Goal: Task Accomplishment & Management: Use online tool/utility

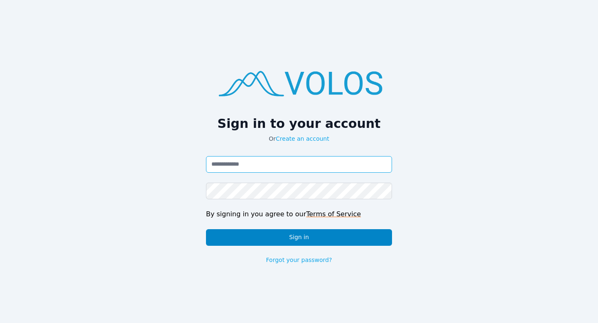
type input "**********"
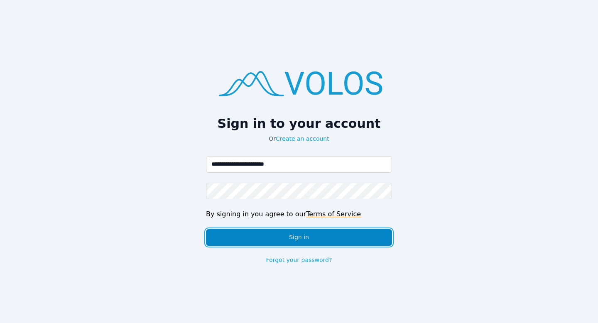
click at [292, 229] on button "Sign in" at bounding box center [299, 237] width 186 height 17
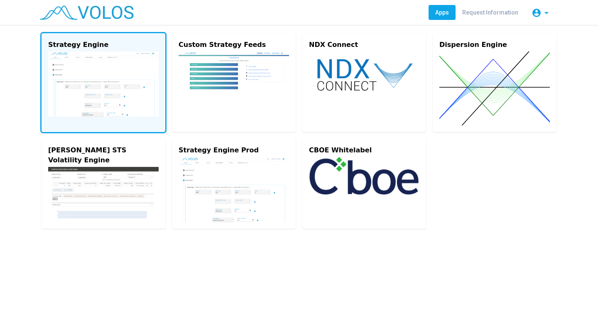
click at [133, 77] on img at bounding box center [103, 83] width 110 height 65
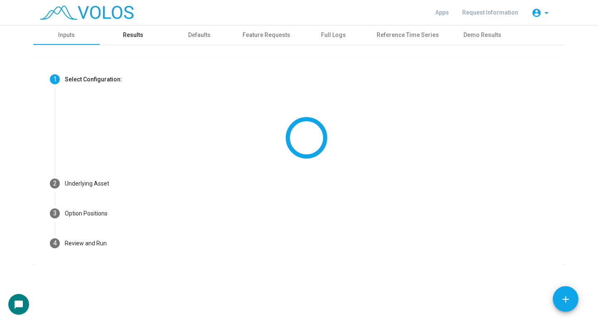
click at [127, 29] on div "Results" at bounding box center [133, 35] width 66 height 20
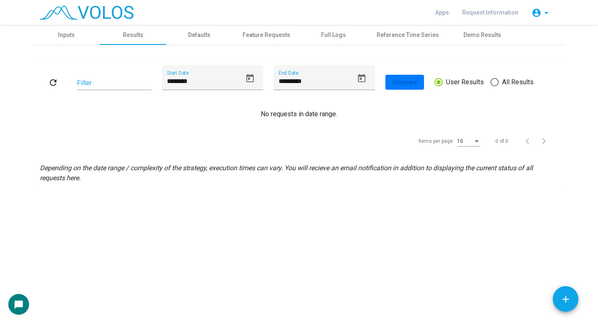
click at [493, 84] on span at bounding box center [494, 82] width 8 height 8
type input "********"
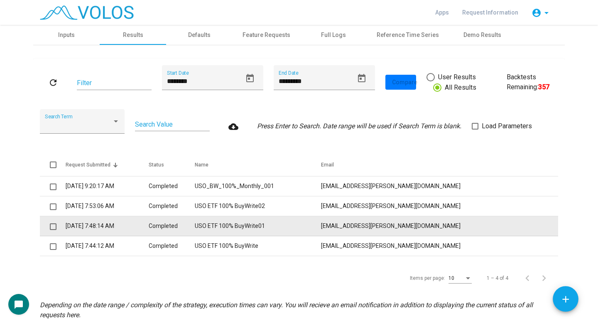
click at [278, 225] on td "USO ETF 100% BuyWrite01" at bounding box center [258, 226] width 126 height 20
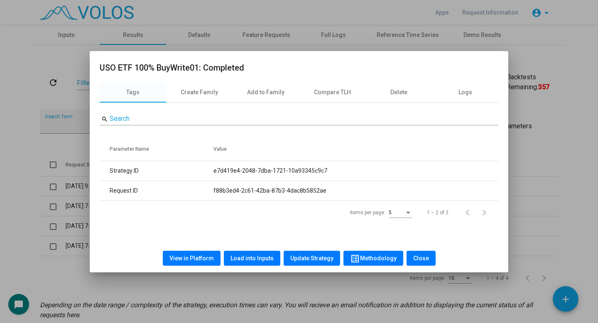
click at [208, 261] on span "View in Platform" at bounding box center [191, 258] width 44 height 7
click at [120, 291] on div at bounding box center [299, 161] width 598 height 323
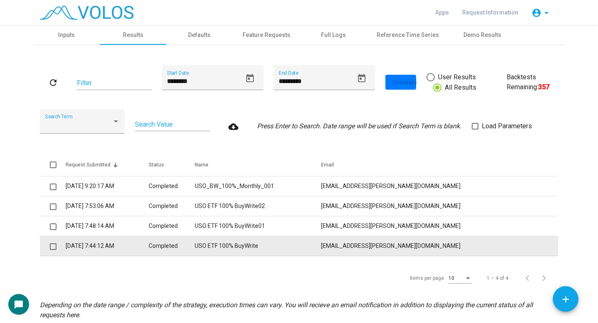
click at [320, 254] on td "USO ETF 100% BuyWrite" at bounding box center [258, 246] width 126 height 20
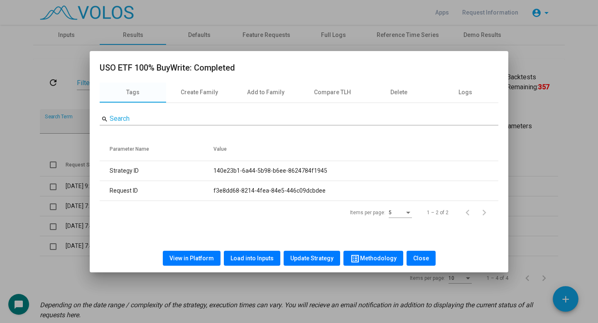
click at [211, 259] on span "View in Platform" at bounding box center [191, 258] width 44 height 7
click at [244, 259] on span "Load into Inputs" at bounding box center [251, 258] width 43 height 7
click at [19, 139] on div at bounding box center [299, 161] width 598 height 323
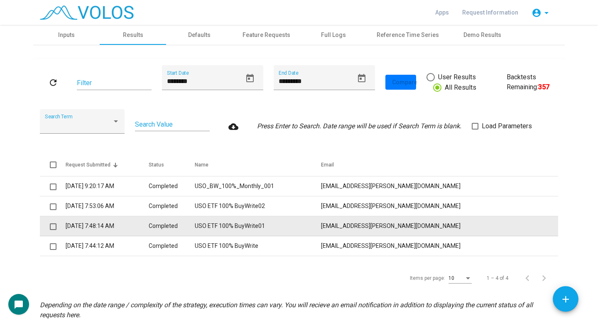
click at [259, 228] on td "USO ETF 100% BuyWrite01" at bounding box center [258, 226] width 126 height 20
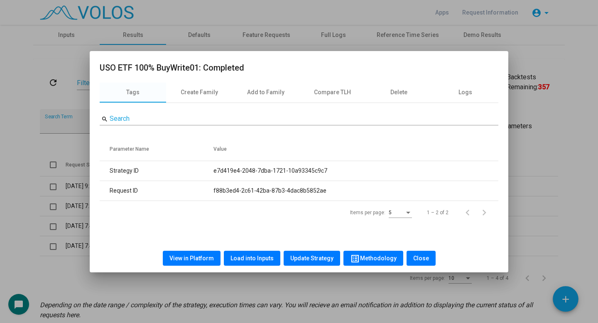
click at [254, 251] on button "Load into Inputs" at bounding box center [252, 258] width 56 height 15
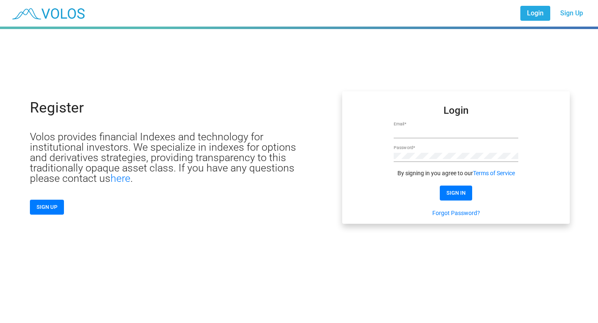
type input "**********"
click at [454, 185] on form "**********" at bounding box center [455, 161] width 125 height 111
click at [455, 192] on span "SIGN IN" at bounding box center [455, 193] width 19 height 6
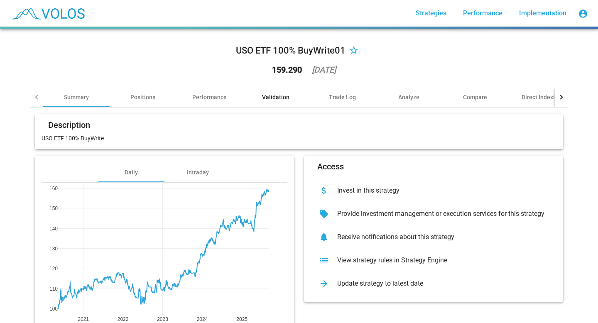
click at [271, 102] on div "Validation" at bounding box center [275, 97] width 66 height 20
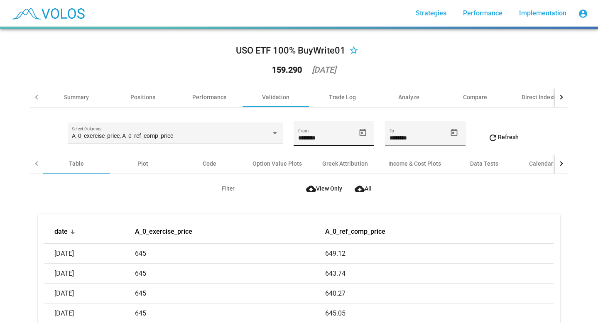
click at [360, 132] on icon "Open calendar" at bounding box center [362, 132] width 9 height 9
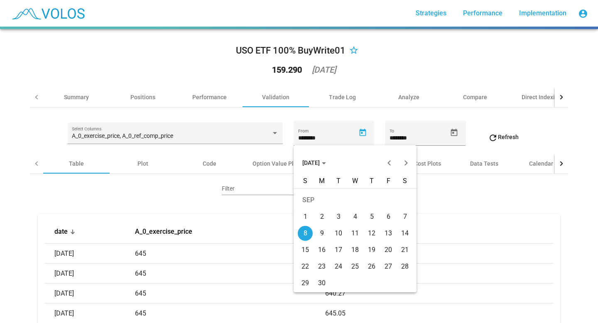
click at [326, 164] on span "SEP 2024" at bounding box center [314, 162] width 24 height 7
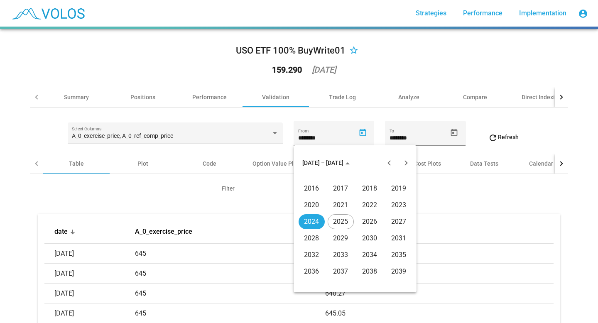
click at [337, 216] on div "2025" at bounding box center [340, 221] width 26 height 15
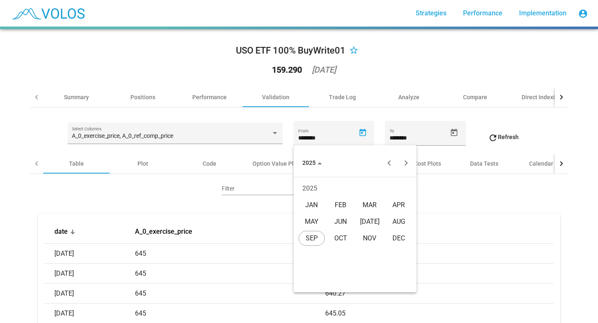
click at [395, 222] on div "AUG" at bounding box center [399, 221] width 26 height 15
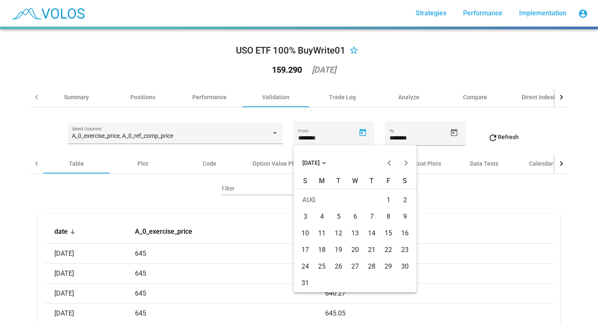
click at [387, 232] on div "15" at bounding box center [388, 233] width 15 height 15
type input "*********"
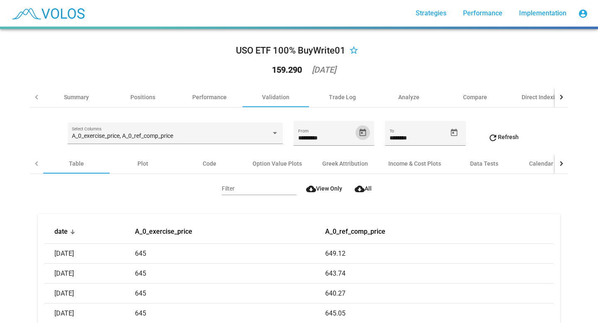
click at [493, 137] on mat-icon "refresh" at bounding box center [493, 138] width 10 height 10
click at [495, 137] on mat-icon "refresh" at bounding box center [493, 138] width 10 height 10
click at [561, 162] on div at bounding box center [560, 163] width 5 height 5
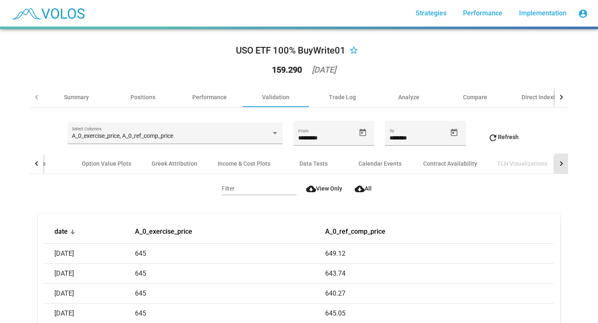
click at [561, 162] on div at bounding box center [560, 163] width 5 height 5
click at [308, 166] on div "Contract Availability" at bounding box center [313, 163] width 54 height 8
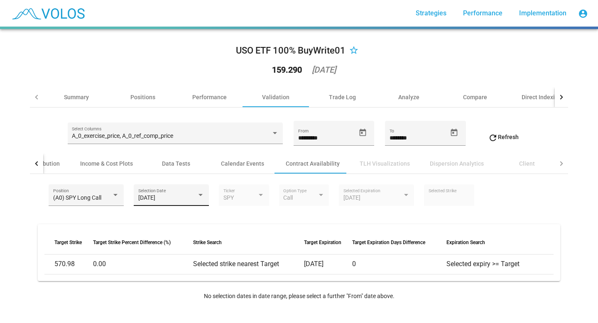
click at [150, 200] on span "2024-09-19" at bounding box center [146, 197] width 17 height 7
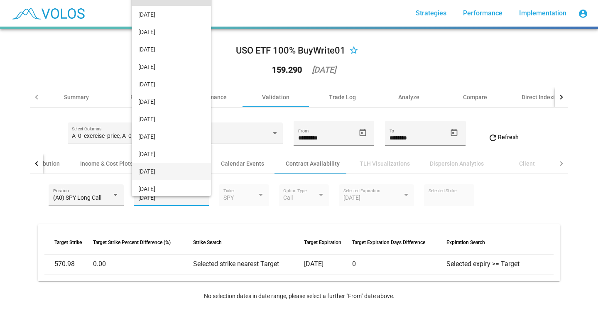
scroll to position [2, 0]
click at [166, 190] on span "2025-08-14" at bounding box center [171, 186] width 66 height 17
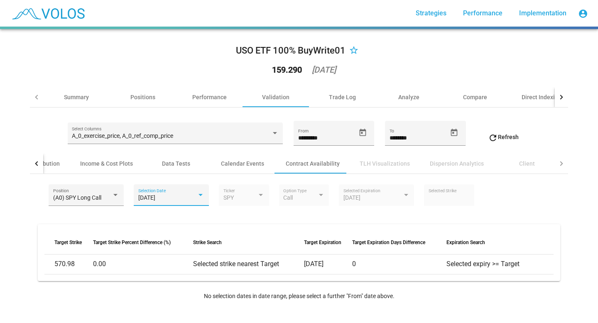
click at [525, 132] on button "refresh Refresh" at bounding box center [503, 136] width 44 height 15
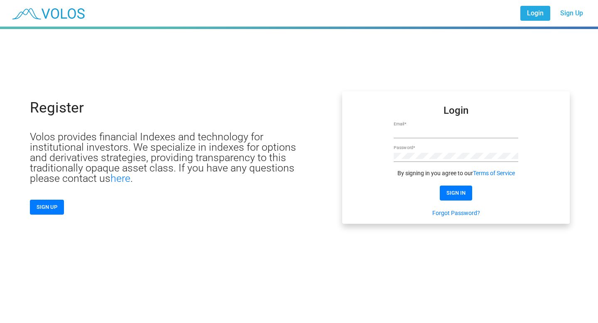
type input "**********"
click at [454, 191] on span "SIGN IN" at bounding box center [455, 193] width 19 height 6
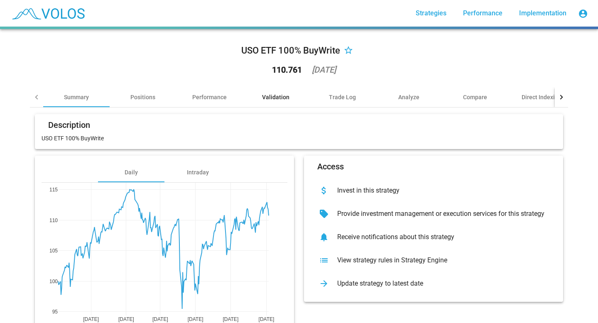
click at [285, 99] on div "Validation" at bounding box center [275, 97] width 27 height 8
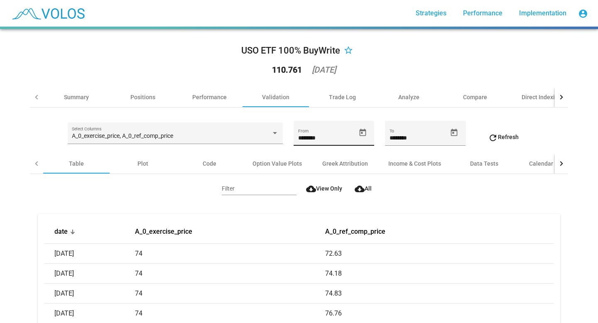
click at [355, 132] on span "Open calendar" at bounding box center [362, 132] width 15 height 9
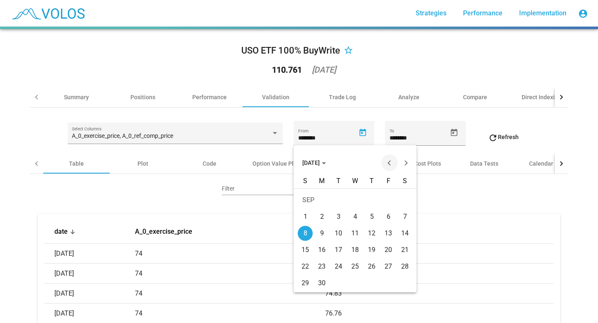
click at [385, 166] on button "Previous month" at bounding box center [389, 162] width 17 height 17
click at [374, 237] on div "15" at bounding box center [371, 233] width 15 height 15
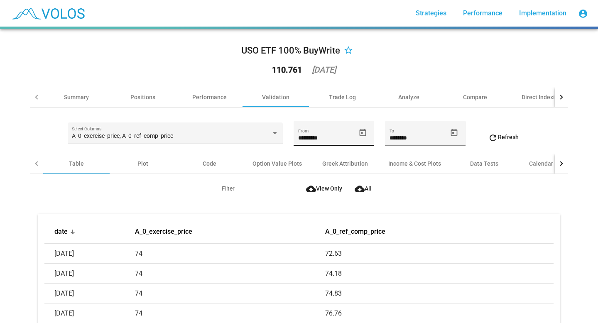
click at [363, 132] on icon "Open calendar" at bounding box center [362, 132] width 9 height 9
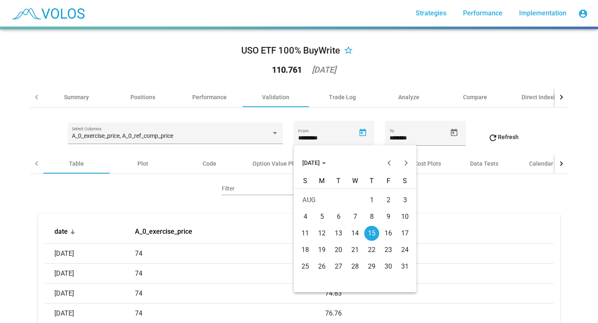
click at [330, 156] on button "AUG 2024" at bounding box center [313, 162] width 37 height 17
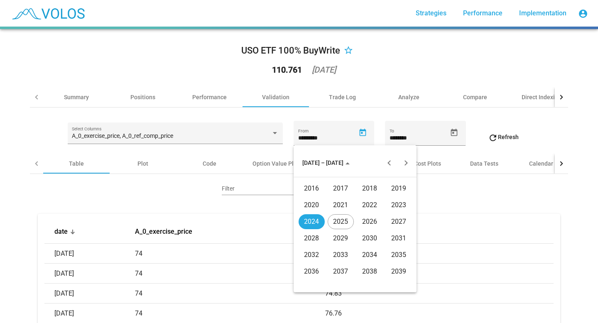
click at [338, 221] on div "2025" at bounding box center [340, 221] width 26 height 15
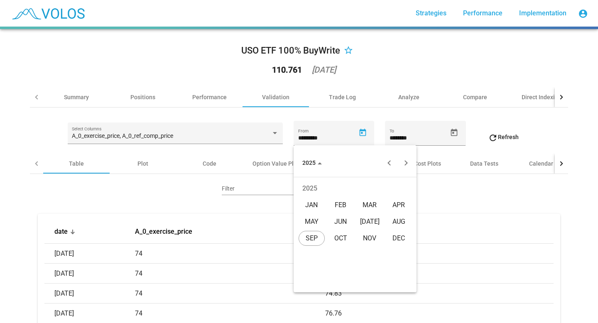
click at [394, 219] on div "AUG" at bounding box center [399, 221] width 26 height 15
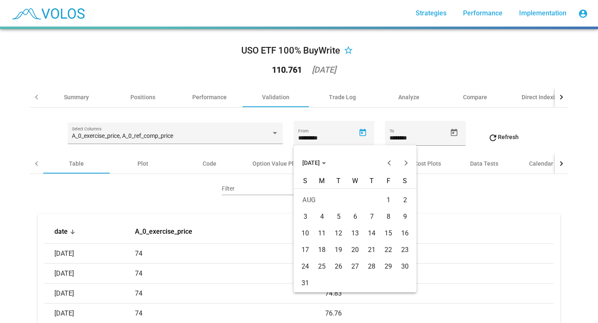
click at [355, 233] on div "13" at bounding box center [354, 233] width 15 height 15
type input "*********"
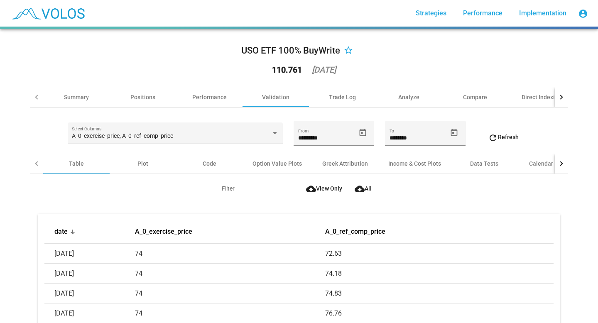
click at [506, 132] on button "refresh Refresh" at bounding box center [503, 136] width 44 height 15
click at [562, 166] on div at bounding box center [560, 164] width 13 height 20
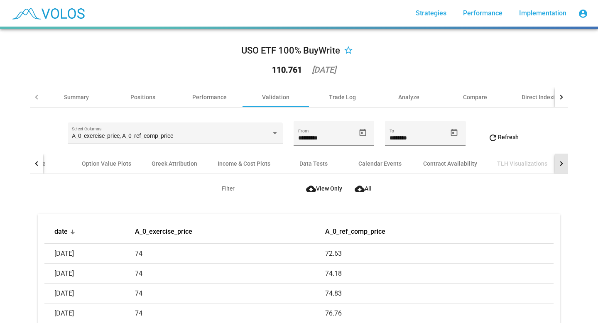
click at [562, 166] on div at bounding box center [560, 164] width 13 height 20
click at [314, 162] on div "Contract Availability" at bounding box center [313, 163] width 54 height 8
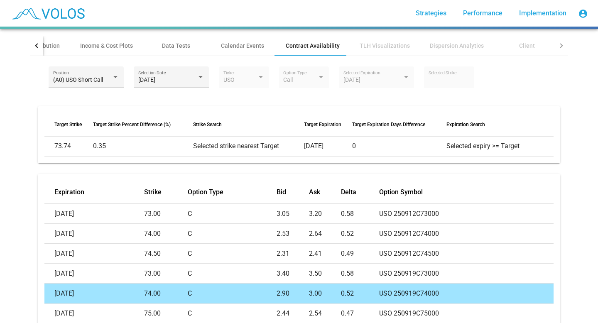
scroll to position [117, 0]
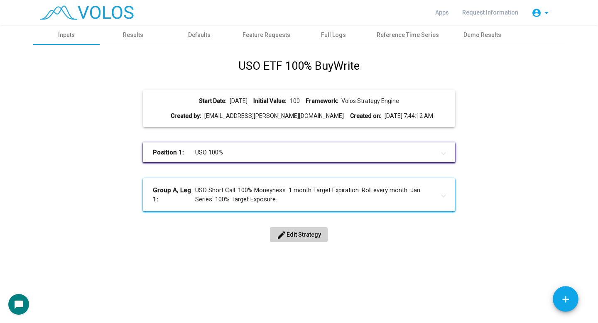
click at [306, 234] on span "edit Edit Strategy" at bounding box center [298, 234] width 44 height 7
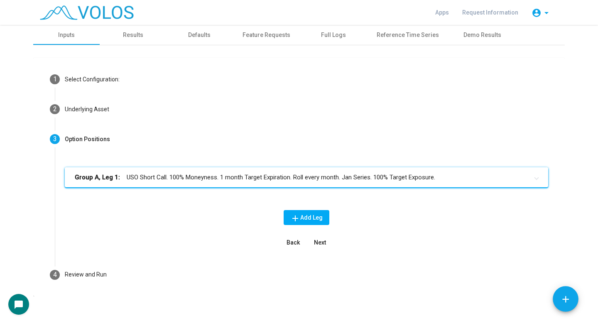
click at [308, 179] on mat-panel-title "Group A, Leg 1: USO Short Call. 100% Moneyness. 1 month Target Expiration. Roll…" at bounding box center [301, 178] width 453 height 10
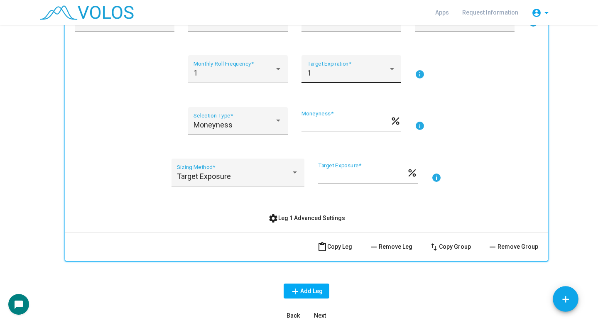
scroll to position [193, 0]
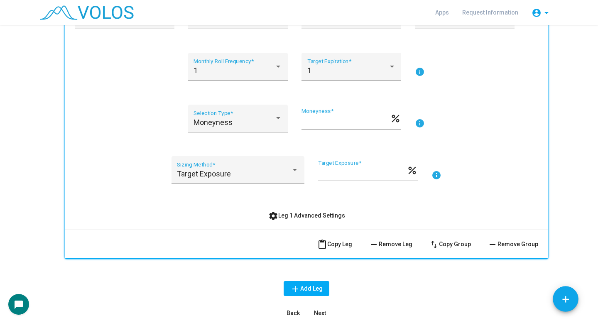
click at [310, 209] on button "settings Leg 1 Advanced Settings" at bounding box center [306, 215] width 90 height 15
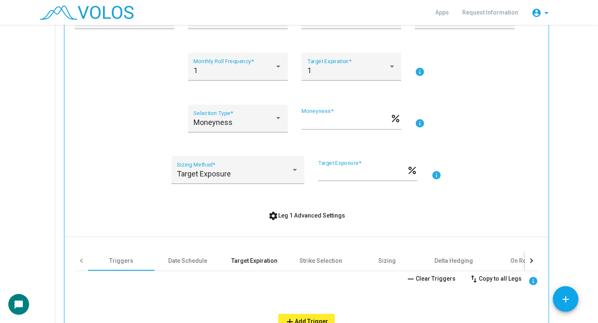
click at [266, 261] on div "Target Expiration" at bounding box center [254, 260] width 46 height 8
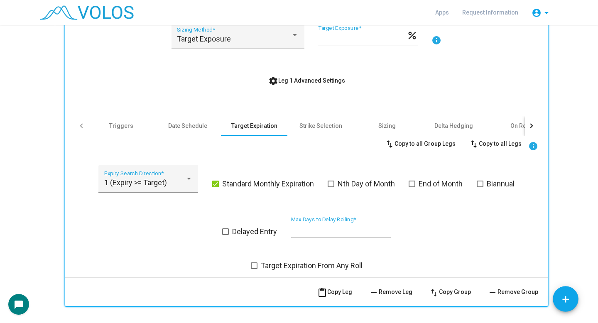
scroll to position [328, 0]
click at [202, 126] on div "Date Schedule" at bounding box center [187, 125] width 39 height 8
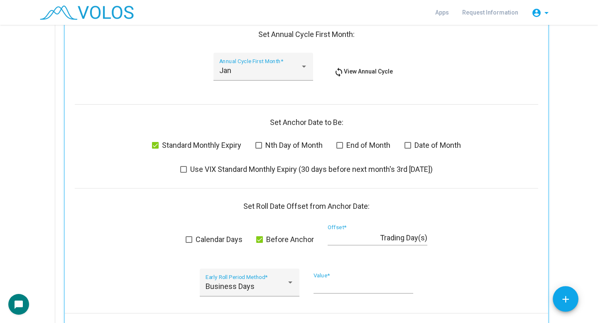
scroll to position [702, 0]
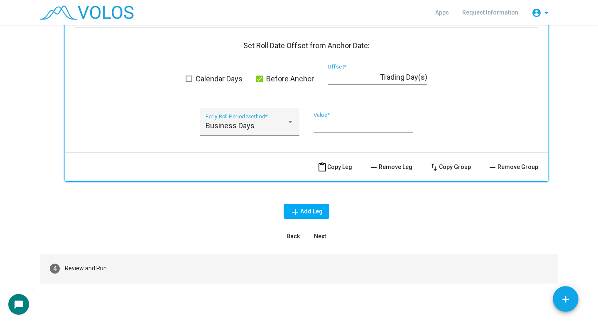
click at [182, 279] on mat-step-header "4 Review and Run" at bounding box center [299, 269] width 518 height 30
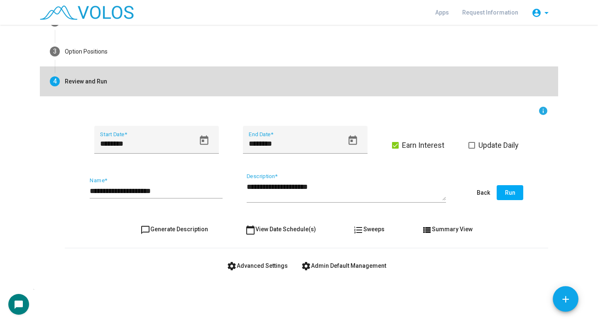
scroll to position [87, 0]
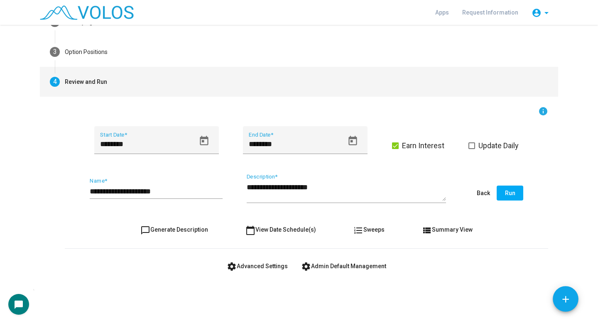
click at [275, 232] on span "calendar_today View Date Schedule(s)" at bounding box center [280, 229] width 71 height 7
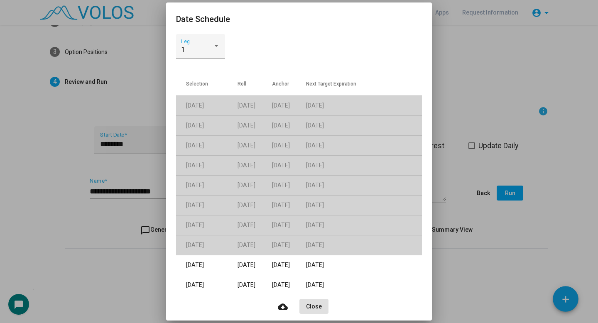
scroll to position [41, 0]
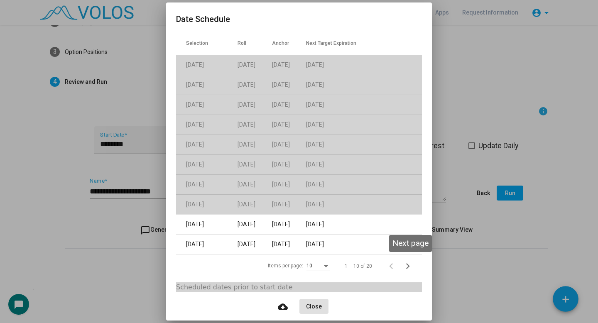
click at [409, 268] on icon "Next page" at bounding box center [408, 266] width 12 height 12
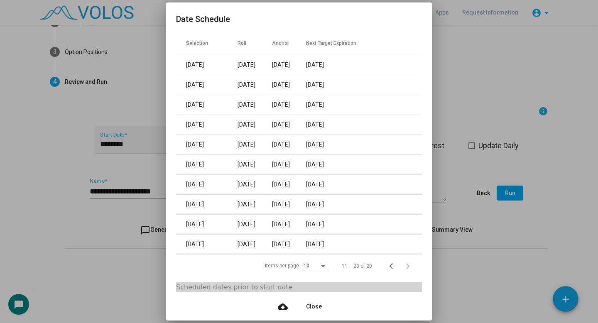
click at [455, 110] on div at bounding box center [299, 161] width 598 height 323
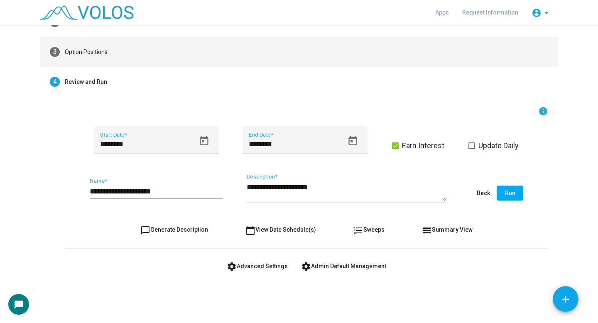
click at [196, 63] on mat-step-header "3 Option Positions" at bounding box center [299, 52] width 518 height 30
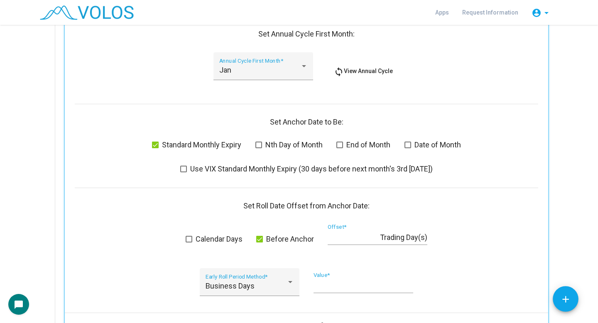
scroll to position [543, 0]
drag, startPoint x: 244, startPoint y: 206, endPoint x: 376, endPoint y: 203, distance: 132.4
click at [376, 203] on div "Set Roll Date Offset from Anchor Date:" at bounding box center [306, 205] width 463 height 8
copy div "Set Roll Date Offset from Anchor Date:"
drag, startPoint x: 313, startPoint y: 238, endPoint x: 282, endPoint y: 237, distance: 30.7
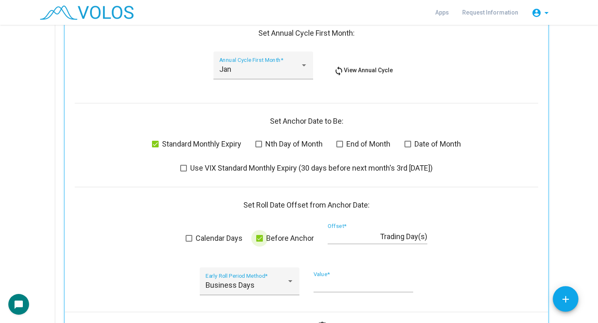
click at [282, 237] on span "Before Anchor" at bounding box center [290, 238] width 48 height 10
click at [262, 237] on span at bounding box center [259, 238] width 7 height 7
